Goal: Information Seeking & Learning: Learn about a topic

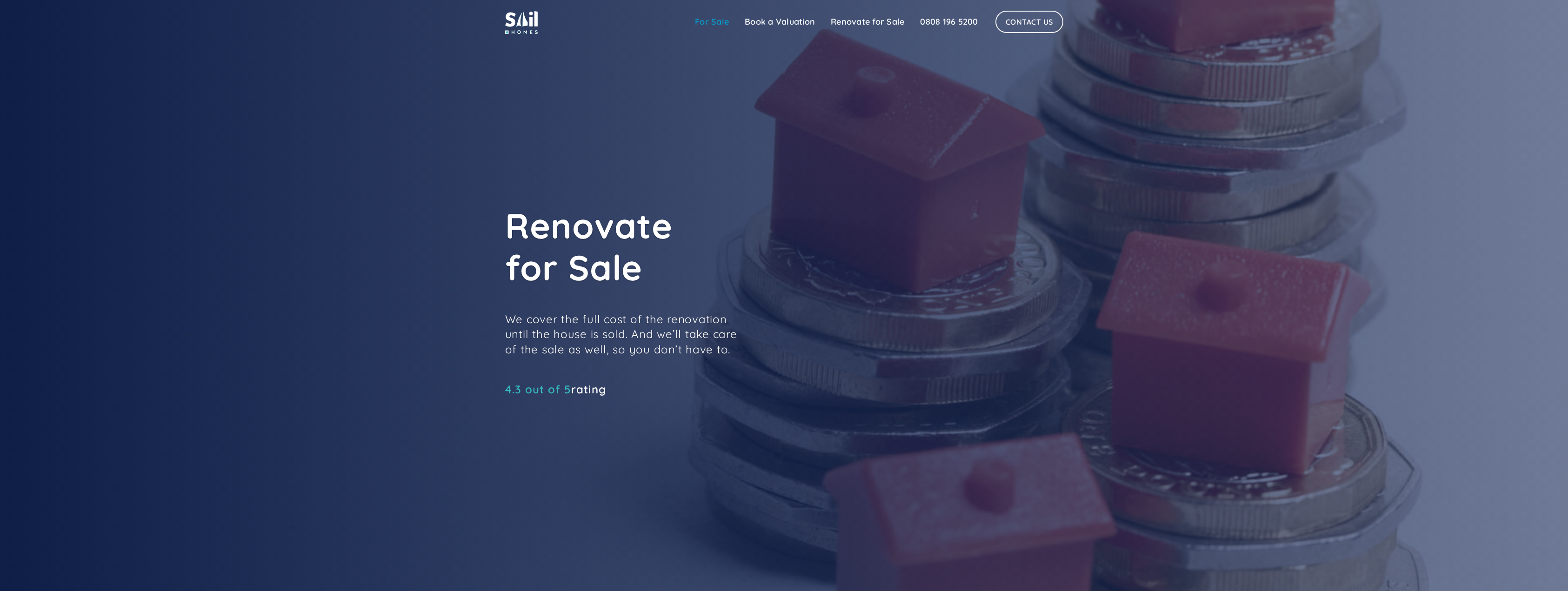
click at [713, 21] on link "For Sale" at bounding box center [712, 22] width 50 height 19
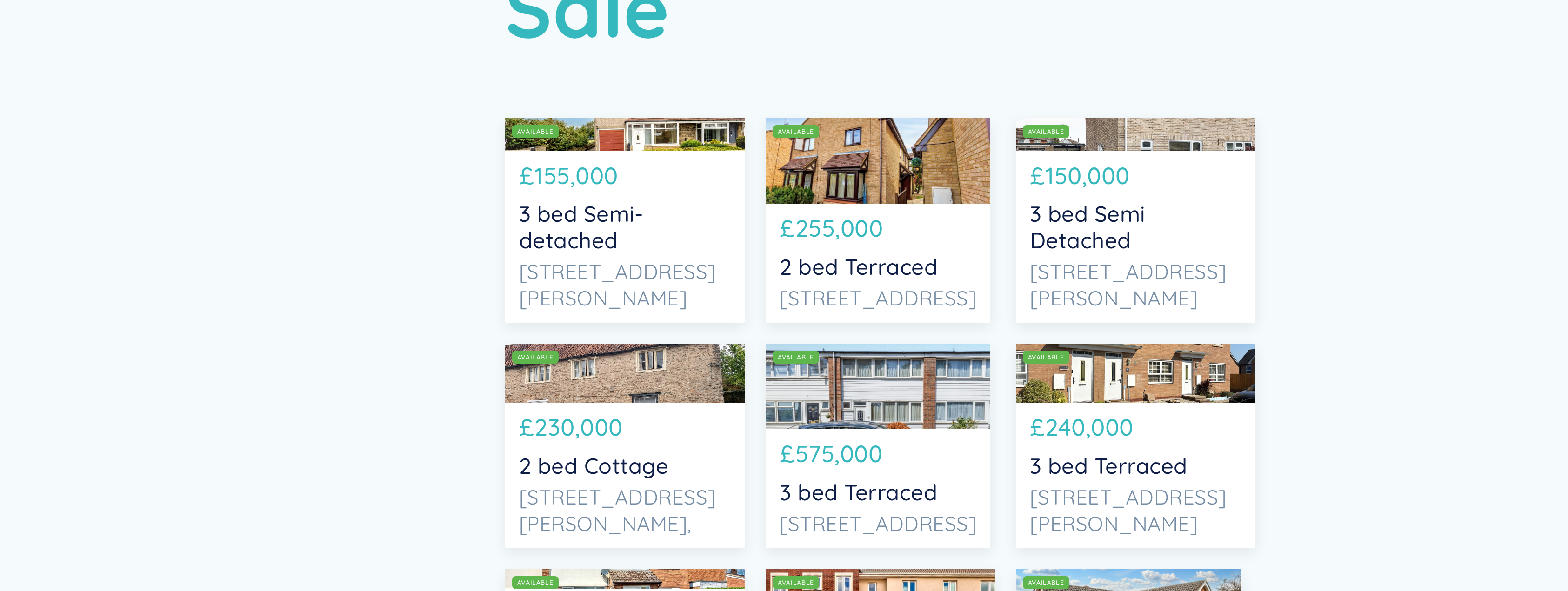
scroll to position [242, 0]
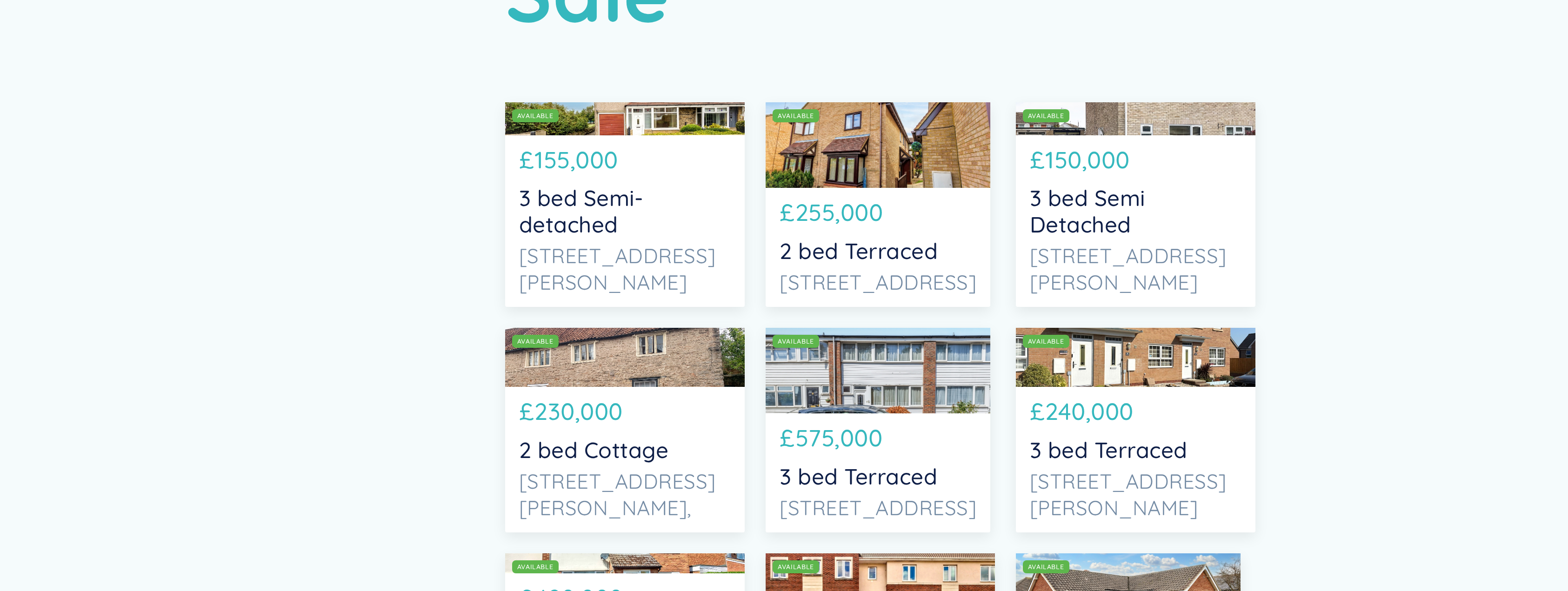
click at [1030, 225] on p "3 bed Semi Detached" at bounding box center [1136, 211] width 212 height 52
